Goal: Information Seeking & Learning: Learn about a topic

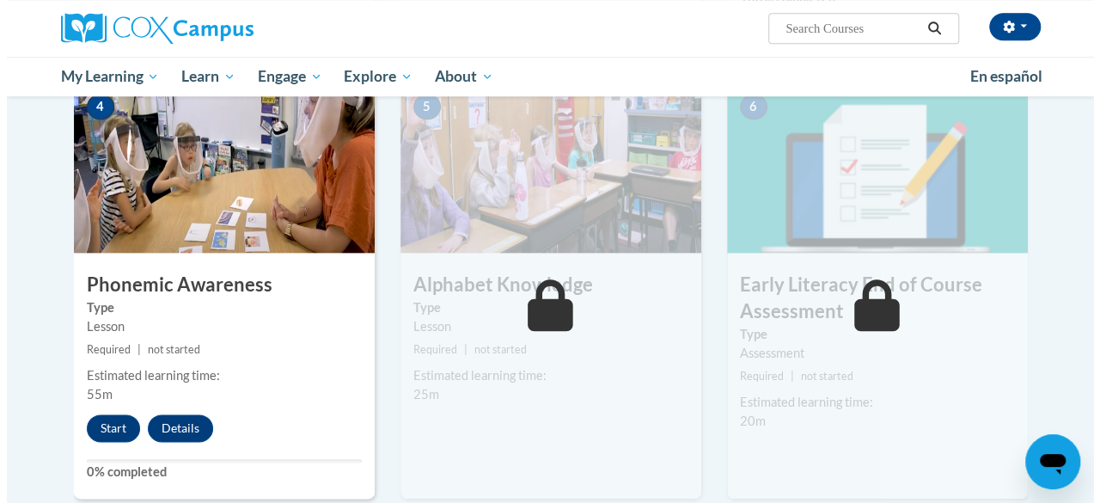
scroll to position [843, 0]
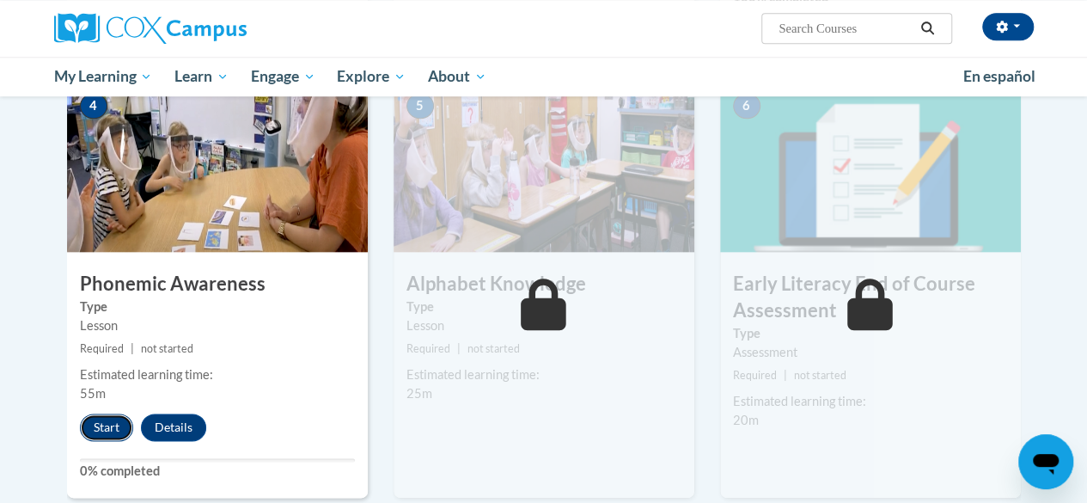
click at [96, 429] on button "Start" at bounding box center [106, 426] width 53 height 27
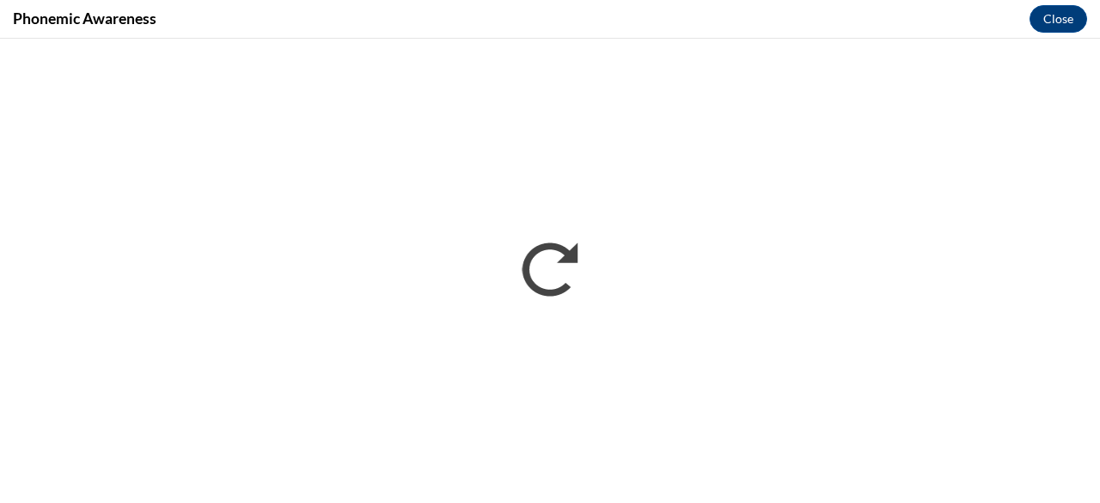
scroll to position [0, 0]
